Goal: Navigation & Orientation: Find specific page/section

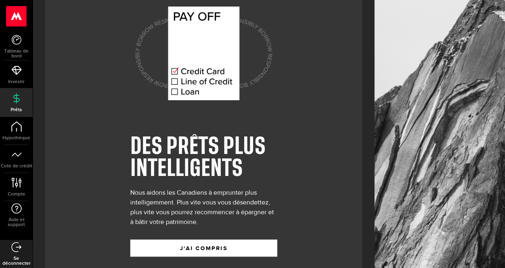
scroll to position [36, 0]
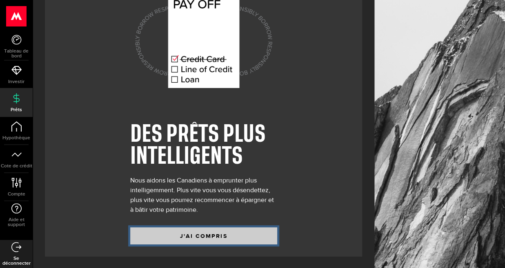
click at [218, 231] on button "J'AI COMPRIS" at bounding box center [203, 236] width 147 height 17
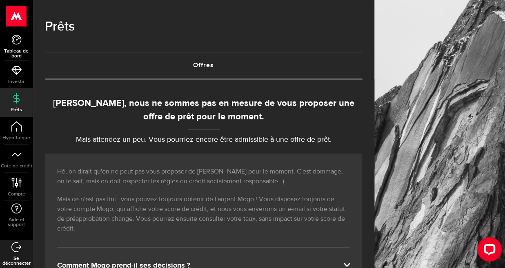
click at [18, 47] on link "Tableau de bord" at bounding box center [16, 47] width 33 height 28
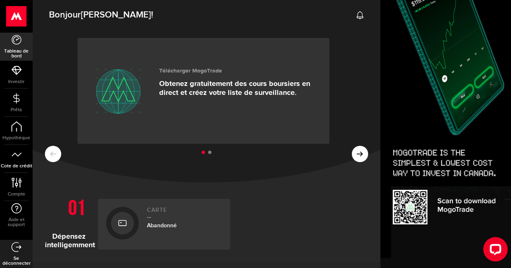
click at [18, 152] on icon at bounding box center [16, 155] width 10 height 10
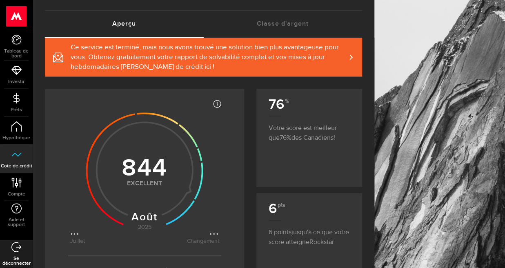
scroll to position [41, 0]
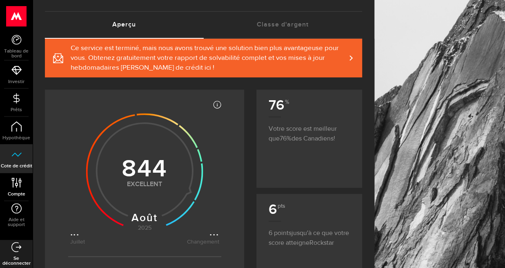
click at [22, 186] on link "Compte Compte" at bounding box center [16, 187] width 33 height 28
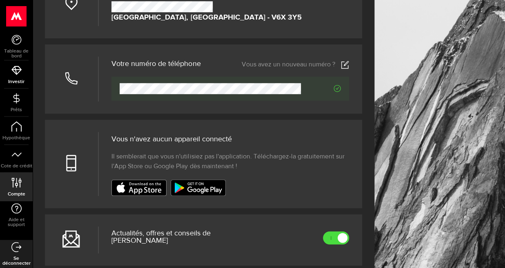
scroll to position [163, 0]
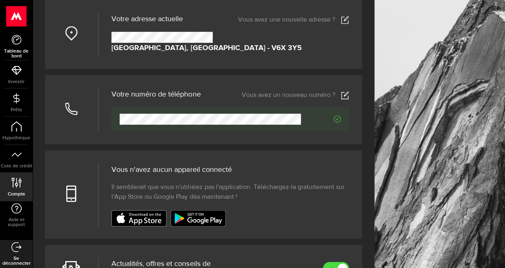
click at [13, 50] on font "Tableau de bord" at bounding box center [16, 53] width 24 height 11
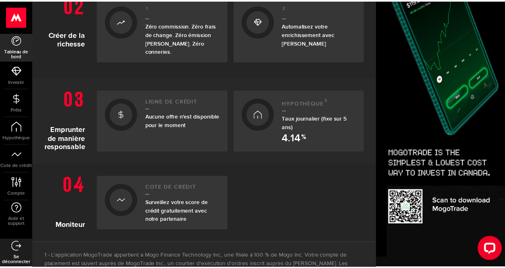
scroll to position [286, 0]
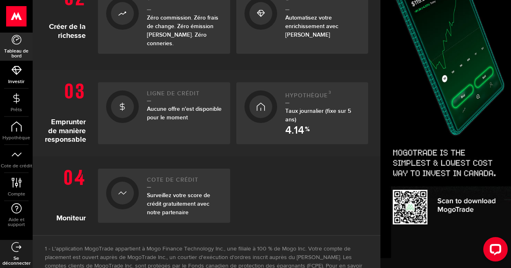
click at [14, 75] on icon at bounding box center [16, 70] width 10 height 10
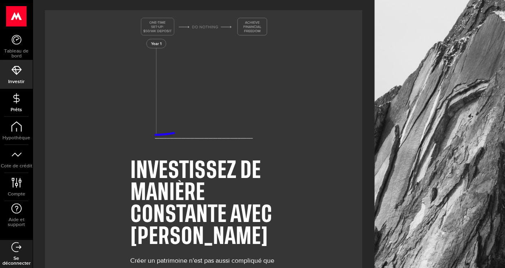
click at [23, 101] on link "Prêts" at bounding box center [16, 103] width 33 height 28
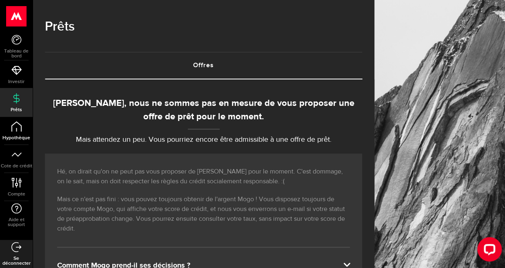
click at [19, 128] on icon at bounding box center [16, 127] width 10 height 10
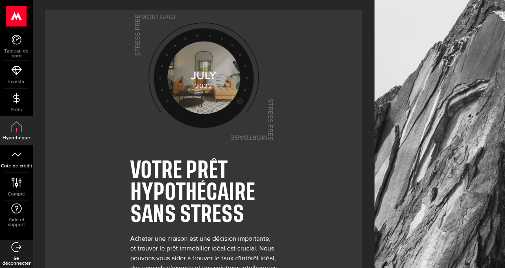
click at [19, 157] on icon at bounding box center [16, 155] width 10 height 10
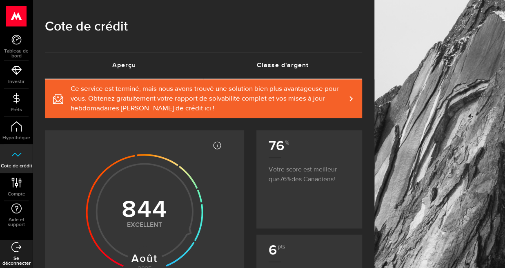
click at [274, 66] on font "Classe d'argent" at bounding box center [283, 66] width 52 height 8
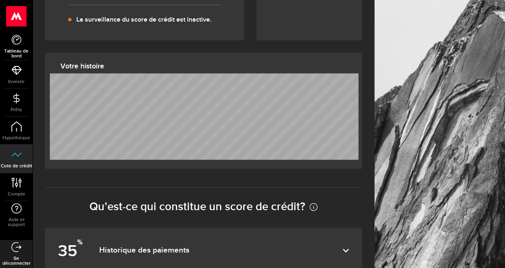
scroll to position [48, 0]
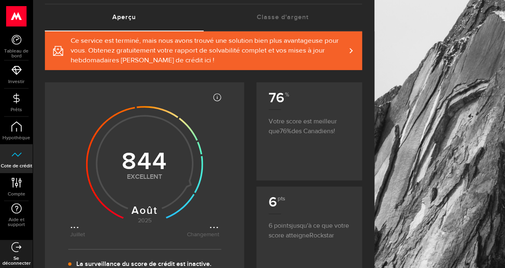
click at [23, 248] on link "Se déconnecter" at bounding box center [16, 254] width 33 height 28
